Goal: Task Accomplishment & Management: Manage account settings

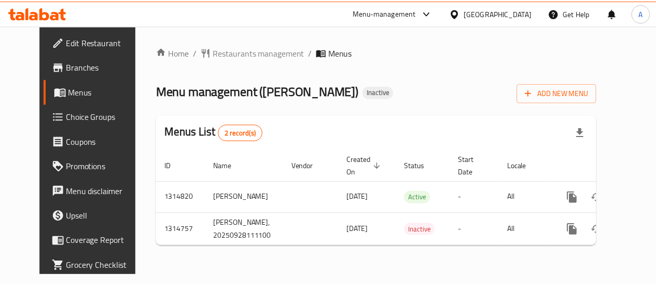
scroll to position [0, 4]
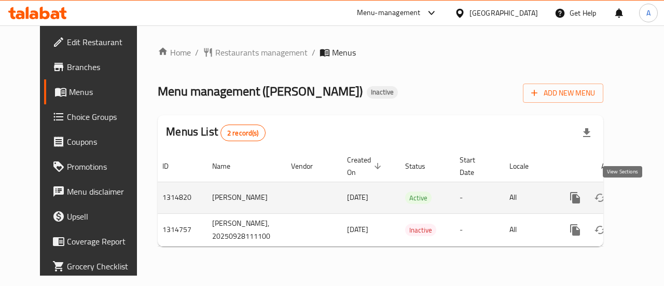
click at [644, 191] on icon "enhanced table" at bounding box center [650, 197] width 12 height 12
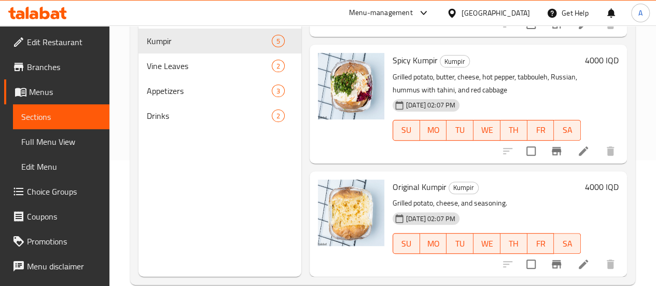
scroll to position [145, 0]
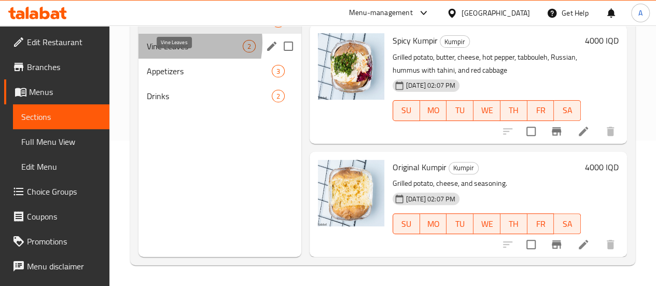
drag, startPoint x: 170, startPoint y: 58, endPoint x: 188, endPoint y: 67, distance: 20.2
click at [169, 52] on span "Vine Leaves" at bounding box center [195, 46] width 96 height 12
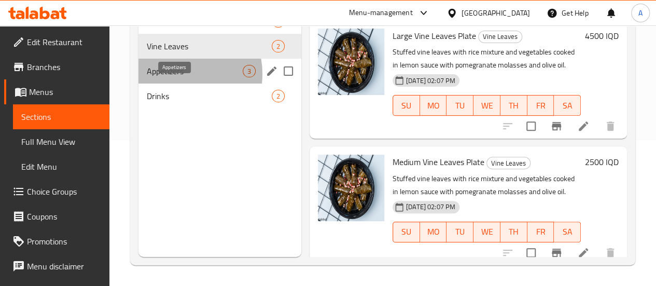
click at [179, 77] on span "Appetizers" at bounding box center [195, 71] width 96 height 12
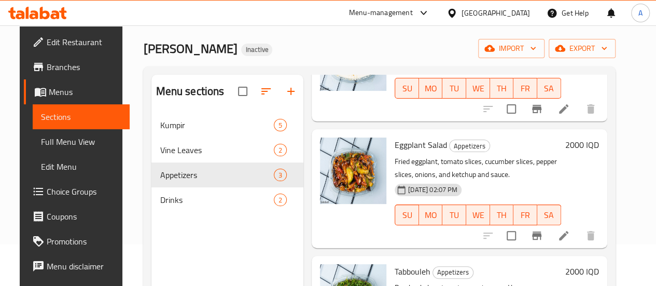
scroll to position [145, 0]
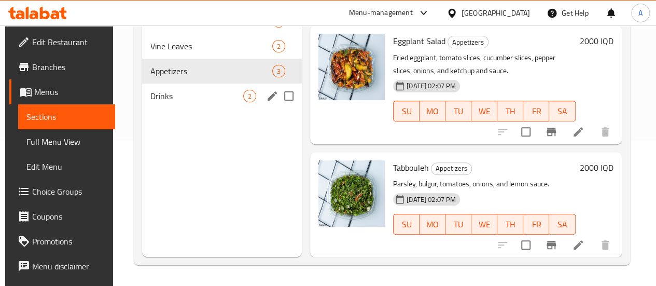
click at [158, 102] on span "Drinks" at bounding box center [196, 96] width 93 height 12
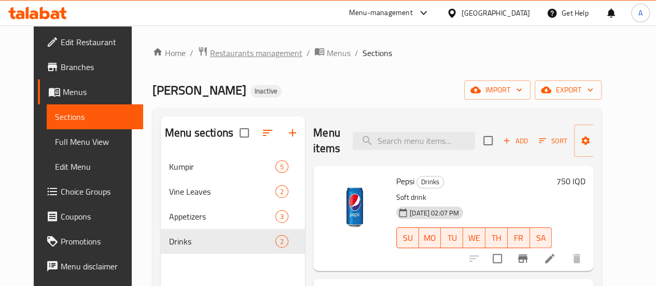
click at [238, 51] on span "Restaurants management" at bounding box center [256, 53] width 92 height 12
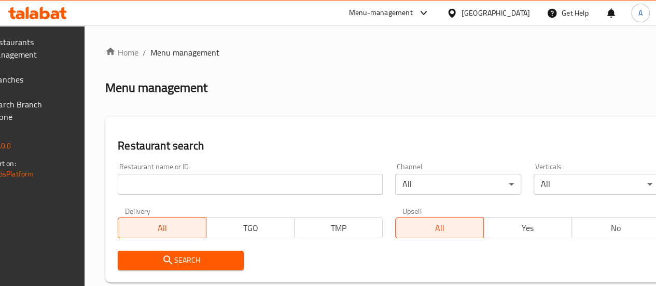
click at [51, 82] on span "Branches" at bounding box center [27, 79] width 74 height 12
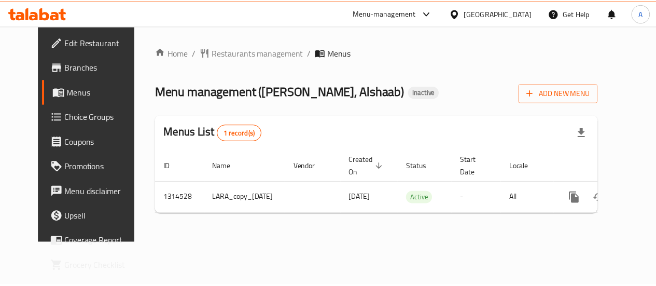
scroll to position [0, 25]
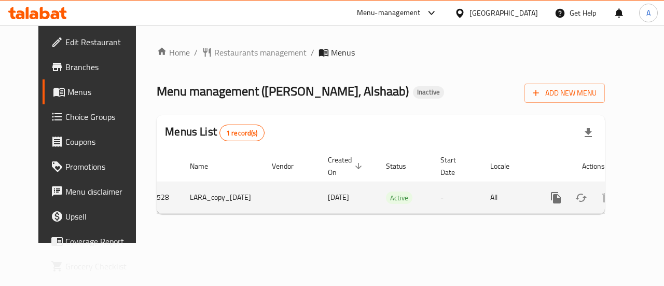
click at [624, 195] on icon "enhanced table" at bounding box center [630, 197] width 12 height 12
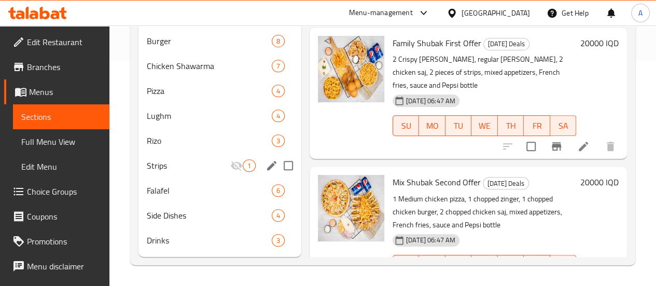
scroll to position [85, 0]
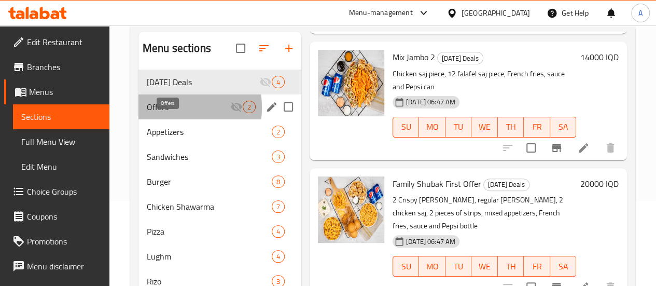
click at [162, 113] on span "Offers" at bounding box center [189, 107] width 84 height 12
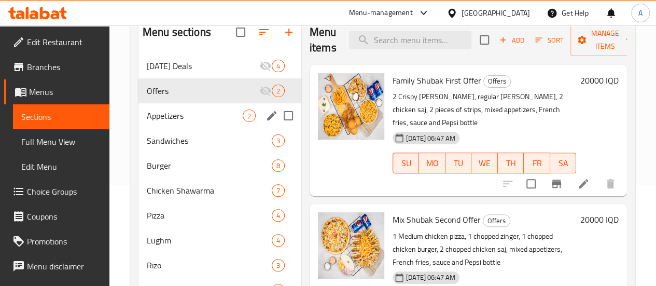
scroll to position [85, 0]
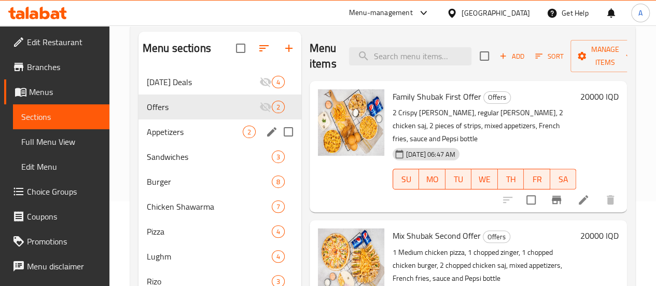
drag, startPoint x: 162, startPoint y: 150, endPoint x: 176, endPoint y: 148, distance: 14.8
click at [161, 138] on span "Appetizers" at bounding box center [195, 132] width 96 height 12
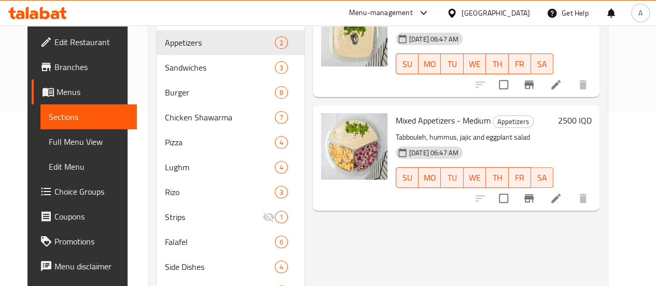
scroll to position [136, 0]
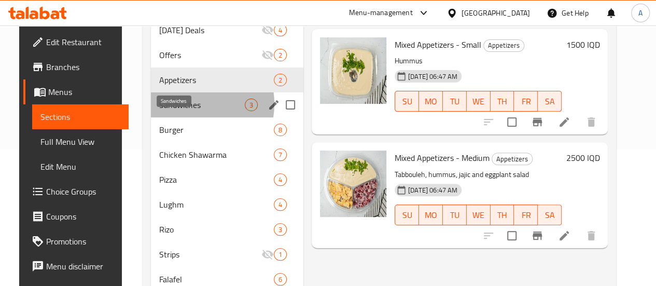
drag, startPoint x: 175, startPoint y: 119, endPoint x: 188, endPoint y: 122, distance: 12.7
click at [175, 111] on span "Sandwiches" at bounding box center [202, 105] width 86 height 12
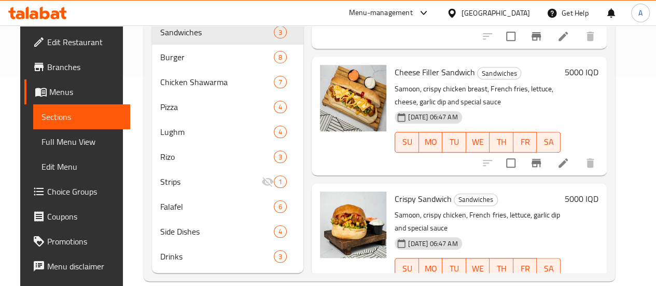
scroll to position [240, 0]
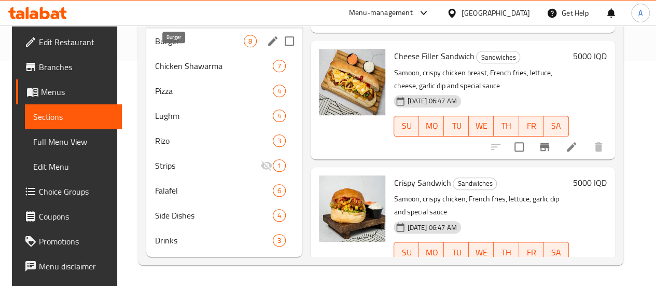
click at [183, 45] on span "Burger" at bounding box center [199, 41] width 89 height 12
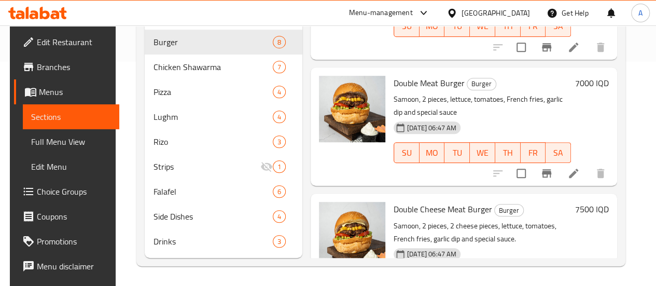
scroll to position [240, 0]
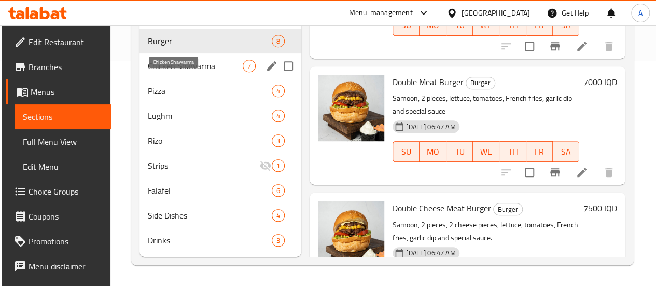
click at [177, 62] on span "Chicken Shawarma" at bounding box center [195, 66] width 95 height 12
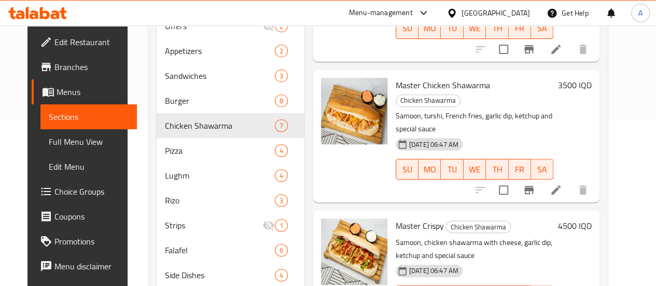
scroll to position [240, 0]
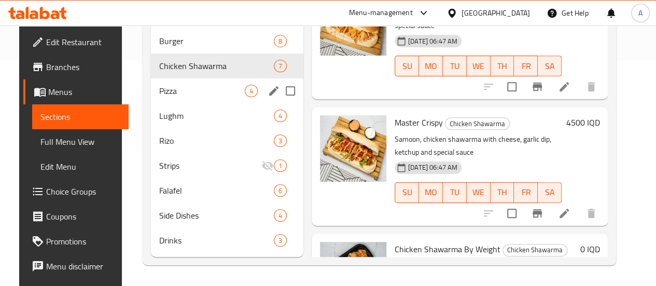
click at [172, 92] on span "Pizza" at bounding box center [202, 91] width 86 height 12
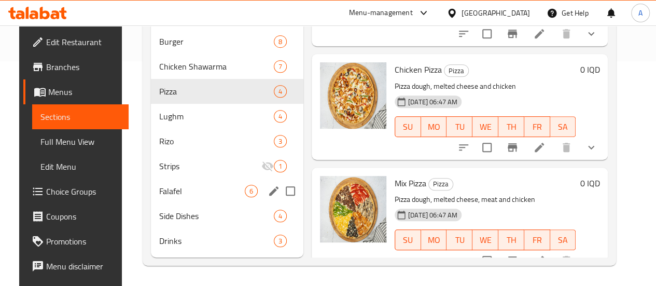
scroll to position [240, 0]
click at [188, 113] on span "Lughm" at bounding box center [202, 115] width 86 height 12
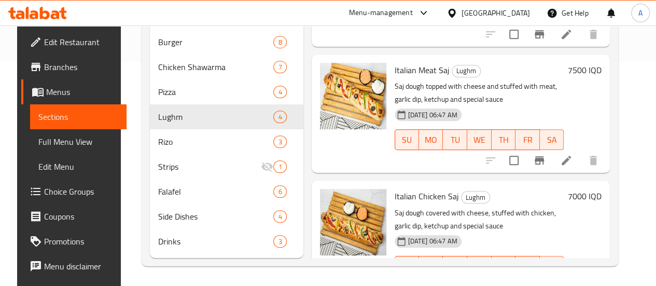
scroll to position [240, 0]
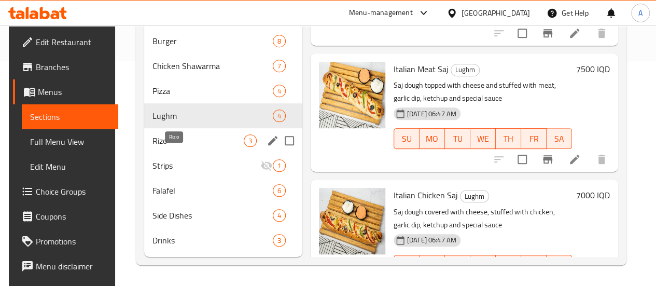
click at [155, 136] on span "Rizo" at bounding box center [197, 140] width 91 height 12
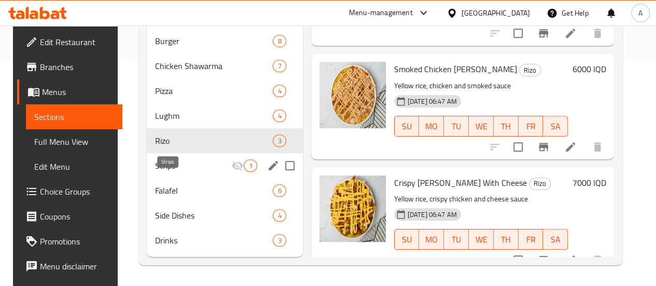
click at [177, 171] on span "Strips" at bounding box center [193, 165] width 76 height 12
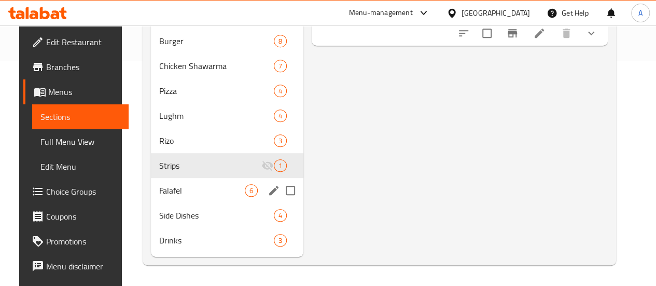
click at [162, 189] on span "Falafel" at bounding box center [202, 190] width 86 height 12
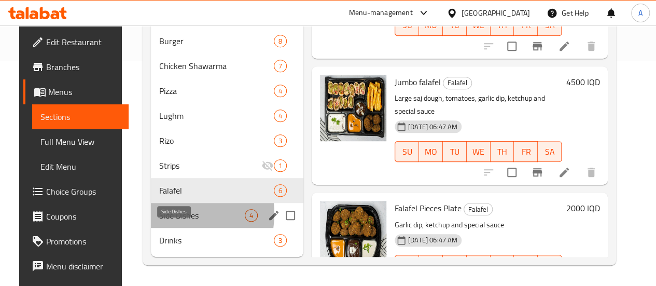
click at [164, 214] on span "Side Dishes" at bounding box center [202, 215] width 86 height 12
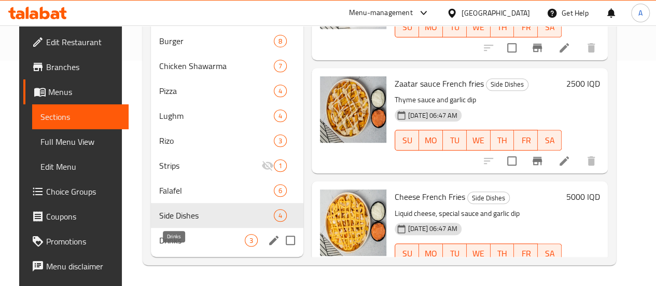
click at [175, 239] on span "Drinks" at bounding box center [202, 240] width 86 height 12
